Goal: Find specific page/section: Find specific page/section

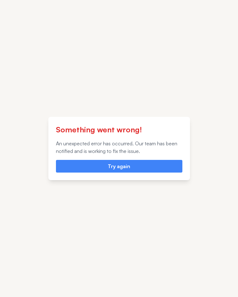
click at [154, 139] on div "Something went wrong! An unexpected error has occurred. Our team has been notif…" at bounding box center [119, 148] width 142 height 63
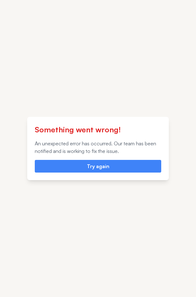
click at [109, 146] on p "An unexpected error has occurred. Our team has been notified and is working to …" at bounding box center [98, 147] width 127 height 15
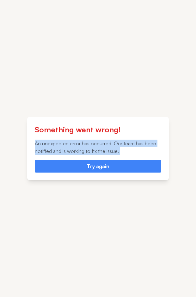
click at [109, 146] on p "An unexpected error has occurred. Our team has been notified and is working to …" at bounding box center [98, 147] width 127 height 15
